Goal: Task Accomplishment & Management: Use online tool/utility

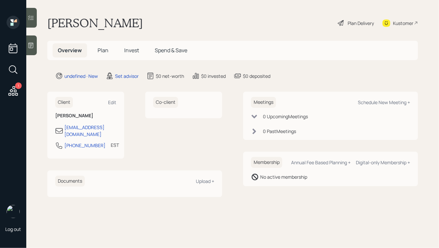
click at [33, 45] on icon at bounding box center [31, 45] width 7 height 7
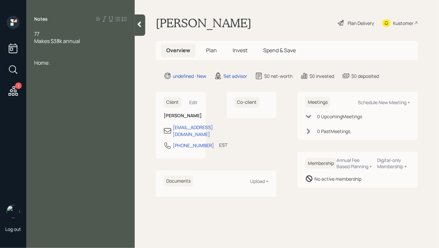
click at [54, 50] on div at bounding box center [80, 48] width 93 height 7
click at [51, 35] on div "77" at bounding box center [80, 33] width 93 height 7
click at [57, 71] on div "Home:" at bounding box center [80, 69] width 93 height 7
click at [86, 41] on div "Makes $38k annual" at bounding box center [80, 40] width 93 height 7
drag, startPoint x: 62, startPoint y: 48, endPoint x: 34, endPoint y: 36, distance: 31.4
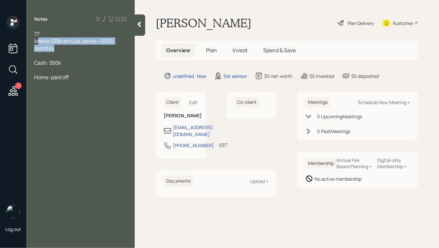
click at [34, 36] on div "77 Makes $38k annual, saves ~$500 monthly Cash: $50k Home: paid off" at bounding box center [80, 59] width 108 height 58
click at [62, 45] on div "Makes $38k annual, saves ~$500 monthly" at bounding box center [80, 44] width 93 height 14
drag, startPoint x: 71, startPoint y: 50, endPoint x: 28, endPoint y: 35, distance: 45.9
click at [28, 35] on div "77 Makes $38k annual, saves ~$500 monthly Cash: $50k Home: paid off" at bounding box center [80, 59] width 108 height 58
click at [57, 41] on span "Makes $38k annual, saves ~$500 monthly" at bounding box center [74, 44] width 80 height 14
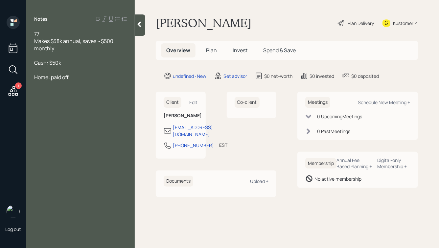
click at [64, 50] on div "Makes $38k annual, saves ~$500 monthly" at bounding box center [80, 44] width 93 height 14
click at [74, 78] on div "Home: paid off" at bounding box center [80, 77] width 93 height 7
drag, startPoint x: 80, startPoint y: 80, endPoint x: 43, endPoint y: 70, distance: 38.3
click at [43, 70] on div "77 Makes $38k annual, saves ~$500 monthly Cash: $50k Home: paid off" at bounding box center [80, 59] width 93 height 58
click at [80, 81] on div at bounding box center [80, 84] width 93 height 7
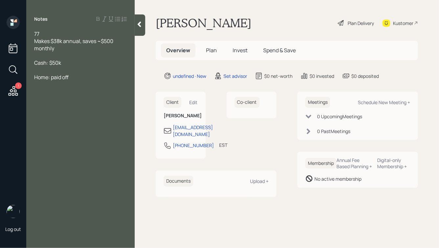
click at [75, 78] on div "Home: paid off" at bounding box center [80, 77] width 93 height 7
click at [76, 62] on div "Cash: $50k" at bounding box center [80, 62] width 93 height 7
click at [62, 71] on div at bounding box center [80, 69] width 93 height 7
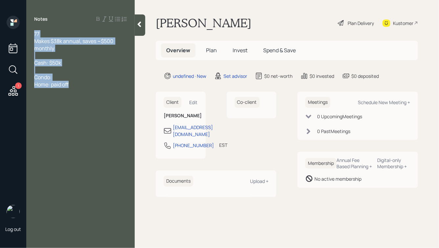
drag, startPoint x: 74, startPoint y: 86, endPoint x: 33, endPoint y: 36, distance: 65.0
click at [33, 36] on div "77 Makes $38k annual, saves ~$500 monthly Cash: $50k Condo: Home: paid off" at bounding box center [80, 62] width 108 height 65
click at [38, 34] on span "77" at bounding box center [36, 33] width 5 height 7
drag, startPoint x: 35, startPoint y: 34, endPoint x: 98, endPoint y: 100, distance: 91.1
click at [98, 100] on div "Notes 77 Makes $38k annual, saves ~$500 monthly Cash: $50k Condo: Home: paid off" at bounding box center [80, 128] width 108 height 224
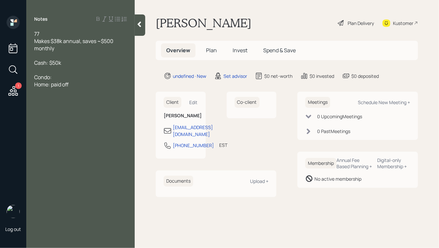
click at [98, 100] on div "Notes 77 Makes $38k annual, saves ~$500 monthly Cash: $50k Condo: Home: paid off" at bounding box center [80, 128] width 108 height 224
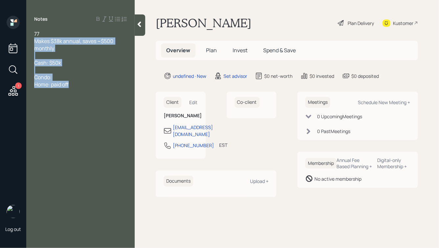
drag, startPoint x: 82, startPoint y: 90, endPoint x: 28, endPoint y: 39, distance: 74.4
click at [28, 41] on div "77 Makes $38k annual, saves ~$500 monthly Cash: $50k Condo: Home: paid off" at bounding box center [80, 62] width 108 height 65
click at [69, 56] on div at bounding box center [80, 55] width 93 height 7
drag, startPoint x: 76, startPoint y: 88, endPoint x: 31, endPoint y: 34, distance: 70.9
click at [31, 34] on div "77 Makes $38k annual, saves ~$500 monthly Cash: $50k Condo: Home: paid off" at bounding box center [80, 62] width 108 height 65
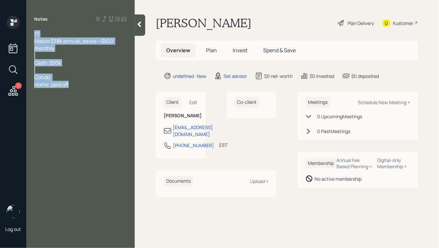
click at [81, 75] on div "Condo:" at bounding box center [80, 77] width 93 height 7
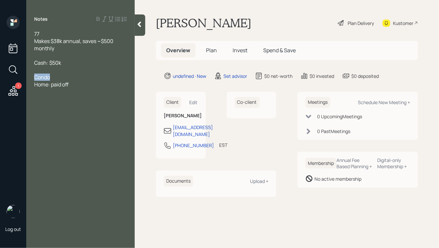
drag, startPoint x: 53, startPoint y: 78, endPoint x: 31, endPoint y: 78, distance: 22.3
click at [31, 78] on div "77 Makes $38k annual, saves ~$500 monthly Cash: $50k Condo Home: paid off" at bounding box center [80, 62] width 108 height 65
click at [78, 81] on div "Home: paid off" at bounding box center [80, 77] width 93 height 7
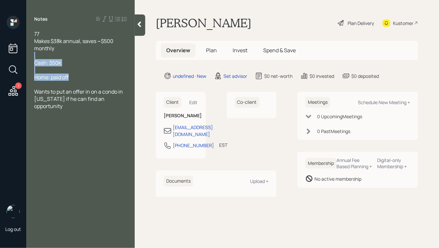
drag, startPoint x: 85, startPoint y: 79, endPoint x: 33, endPoint y: 1, distance: 93.9
click at [34, 2] on div "Notes 77 Makes $38k annual, saves ~$500 monthly Cash: $50k Home: paid off Wants…" at bounding box center [80, 124] width 108 height 248
click at [63, 58] on div at bounding box center [80, 55] width 93 height 7
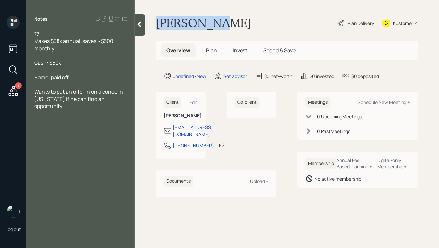
drag, startPoint x: 156, startPoint y: 22, endPoint x: 222, endPoint y: 24, distance: 65.8
click at [222, 24] on h1 "[PERSON_NAME]" at bounding box center [204, 23] width 96 height 14
click at [243, 27] on div "[PERSON_NAME] Plan Delivery Kustomer" at bounding box center [287, 23] width 262 height 14
drag, startPoint x: 238, startPoint y: 21, endPoint x: 169, endPoint y: 20, distance: 68.7
click at [169, 21] on div "[PERSON_NAME] Plan Delivery Kustomer" at bounding box center [287, 23] width 262 height 14
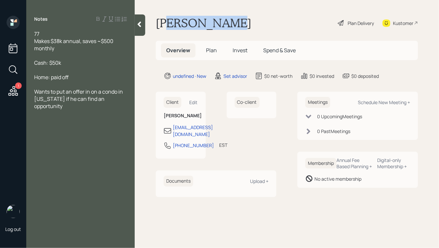
click at [169, 20] on h1 "[PERSON_NAME]" at bounding box center [204, 23] width 96 height 14
drag, startPoint x: 153, startPoint y: 22, endPoint x: 250, endPoint y: 20, distance: 96.3
click at [250, 20] on main "[PERSON_NAME] Plan Delivery Kustomer Overview Plan Invest Spend & Save undefine…" at bounding box center [287, 124] width 304 height 248
click at [250, 20] on div "[PERSON_NAME] Plan Delivery Kustomer" at bounding box center [287, 23] width 262 height 14
click at [140, 24] on icon at bounding box center [139, 24] width 7 height 7
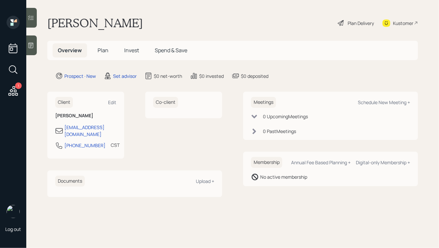
click at [32, 45] on icon at bounding box center [31, 46] width 5 height 6
